Goal: Information Seeking & Learning: Learn about a topic

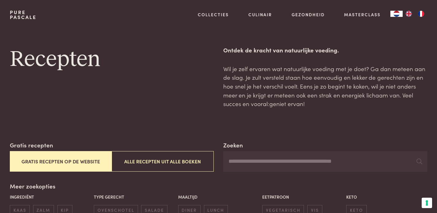
click at [74, 161] on button "Gratis recepten op de website" at bounding box center [61, 161] width 102 height 21
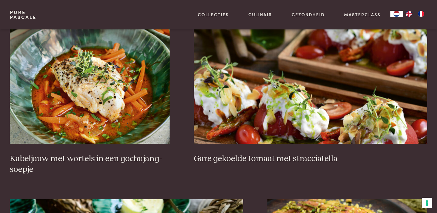
scroll to position [449, 0]
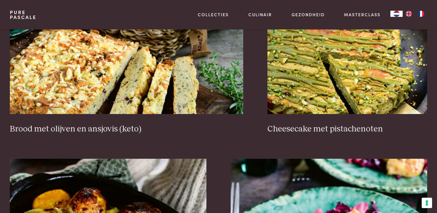
scroll to position [605, 0]
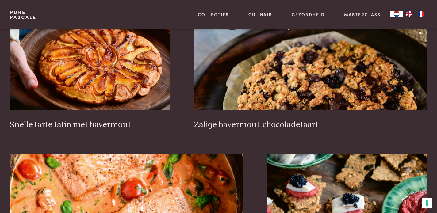
scroll to position [991, 0]
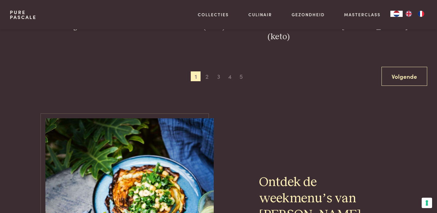
scroll to position [1217, 0]
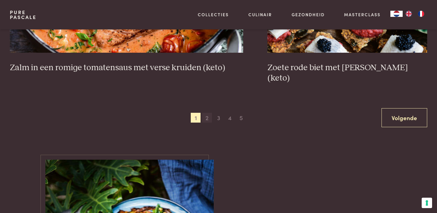
click at [207, 113] on span "2" at bounding box center [207, 118] width 10 height 10
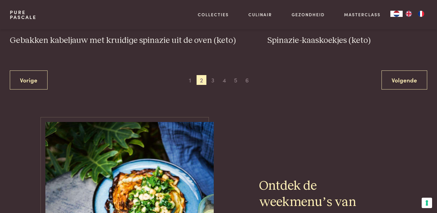
scroll to position [1253, 0]
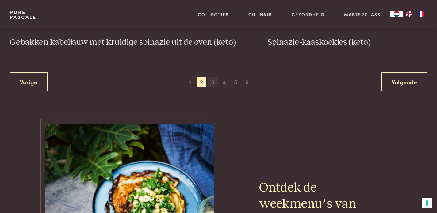
click at [213, 82] on span "3" at bounding box center [213, 82] width 10 height 10
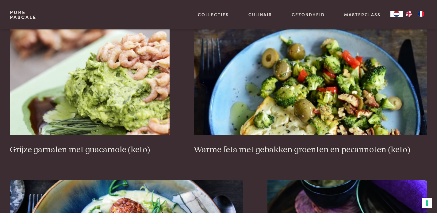
scroll to position [1011, 0]
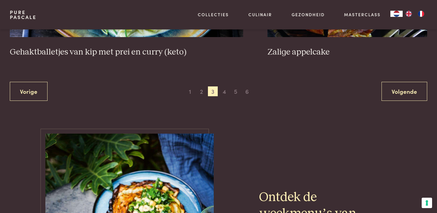
click at [437, 106] on html "Pure Pascale Collecties Kitchenware Tableware Bathroom Interior Inspiratie Alle…" at bounding box center [218, 121] width 437 height 2773
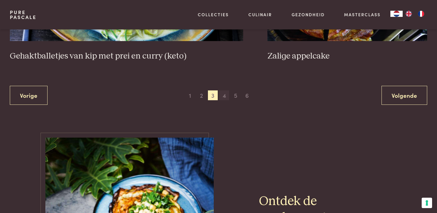
click at [224, 94] on span "4" at bounding box center [224, 96] width 10 height 10
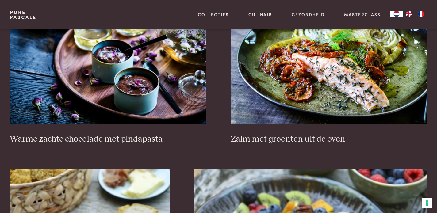
scroll to position [789, 0]
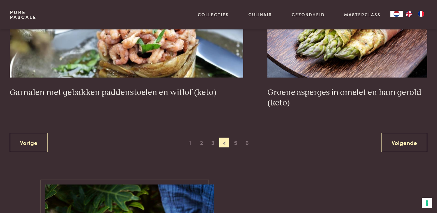
scroll to position [1208, 0]
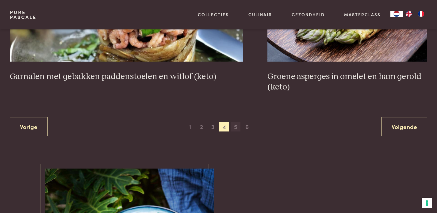
click at [235, 126] on span "5" at bounding box center [236, 127] width 10 height 10
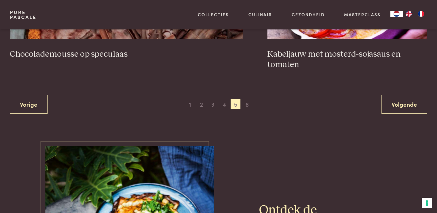
scroll to position [1253, 0]
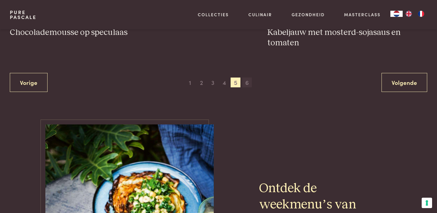
click at [247, 83] on span "6" at bounding box center [247, 83] width 10 height 10
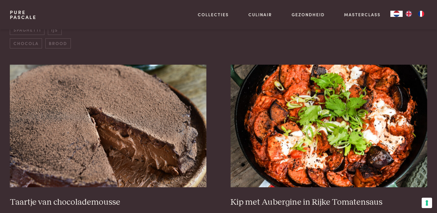
scroll to position [233, 0]
